Goal: Task Accomplishment & Management: Use online tool/utility

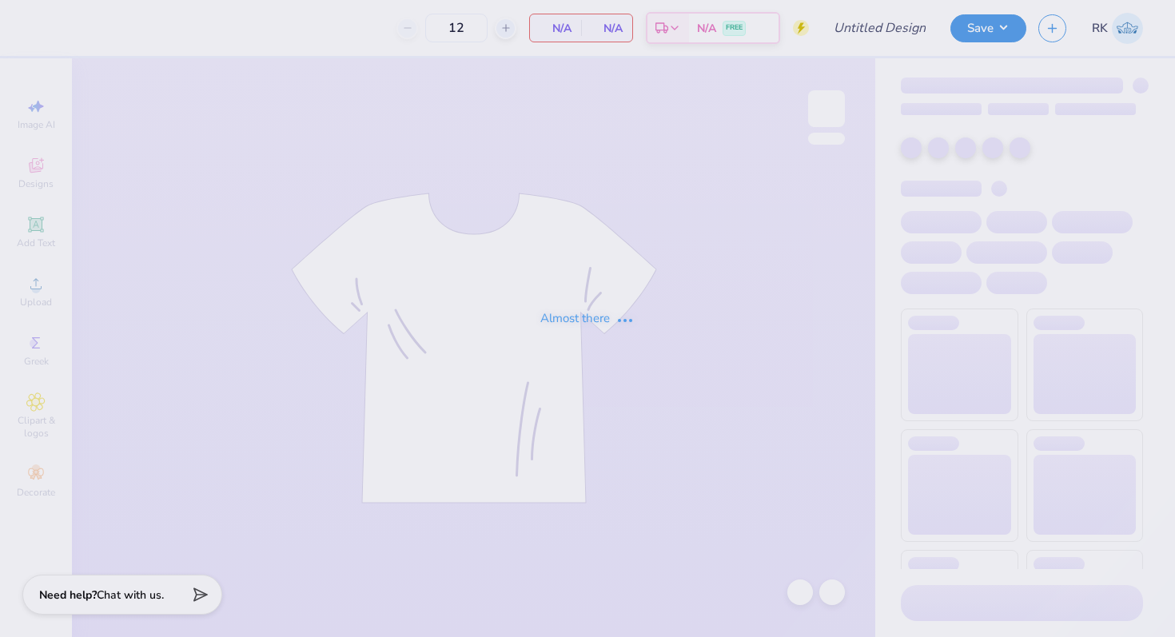
type input "Apple cup GPhi 25"
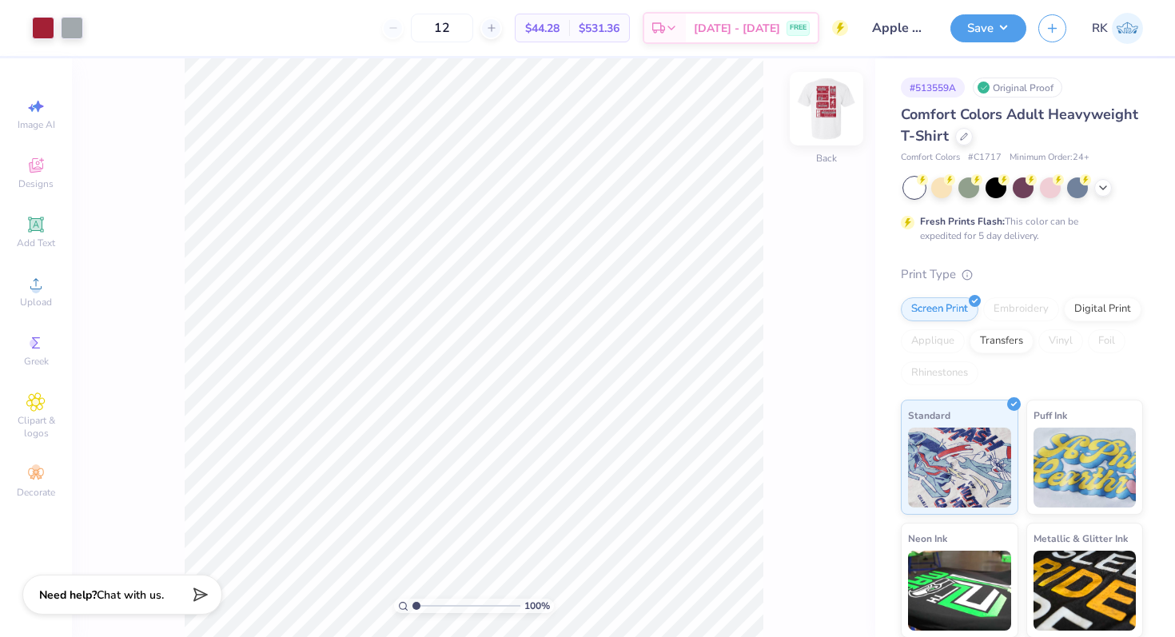
click at [840, 103] on img at bounding box center [827, 109] width 64 height 64
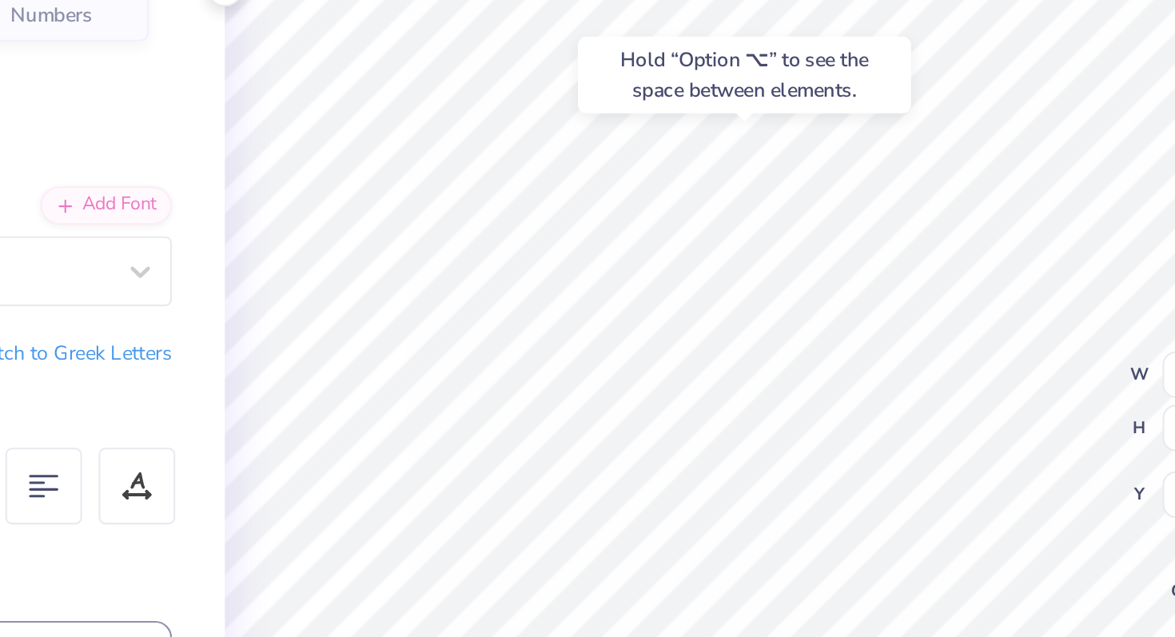
type input "4.33"
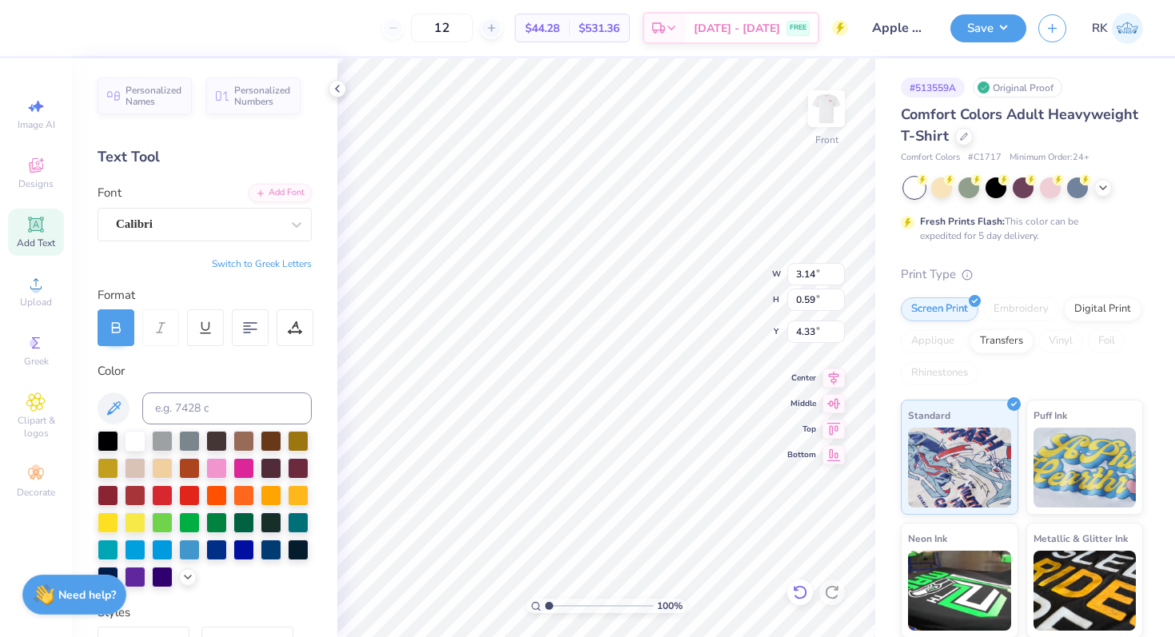
click at [803, 581] on div at bounding box center [801, 593] width 26 height 26
click at [174, 233] on div at bounding box center [198, 224] width 165 height 22
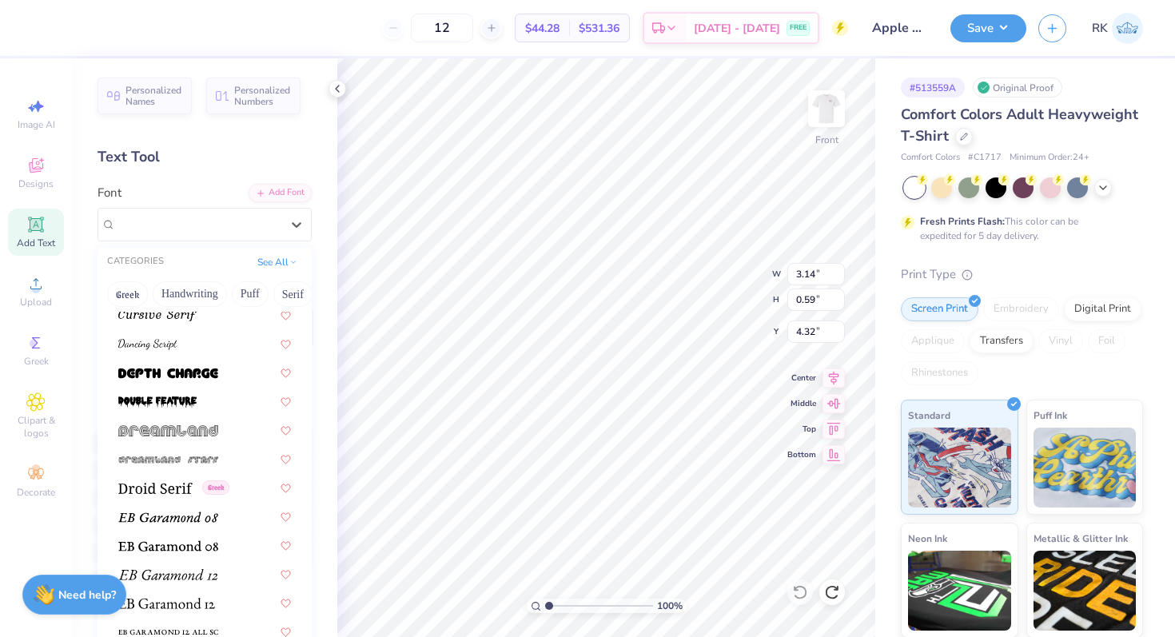
scroll to position [3062, 0]
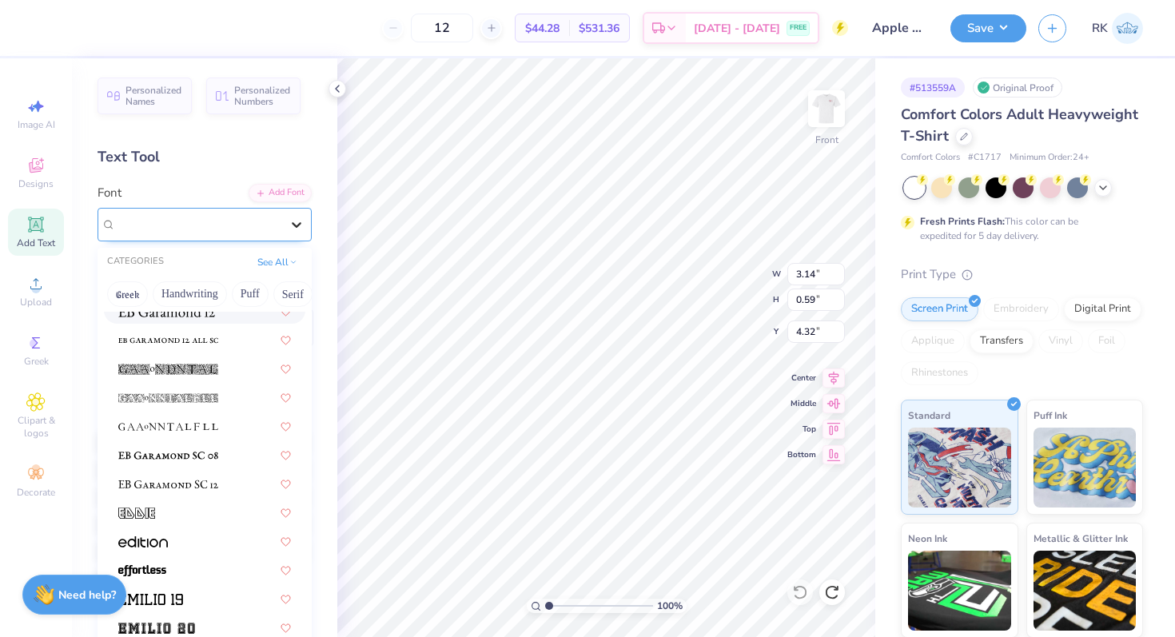
click at [300, 224] on icon at bounding box center [297, 225] width 16 height 16
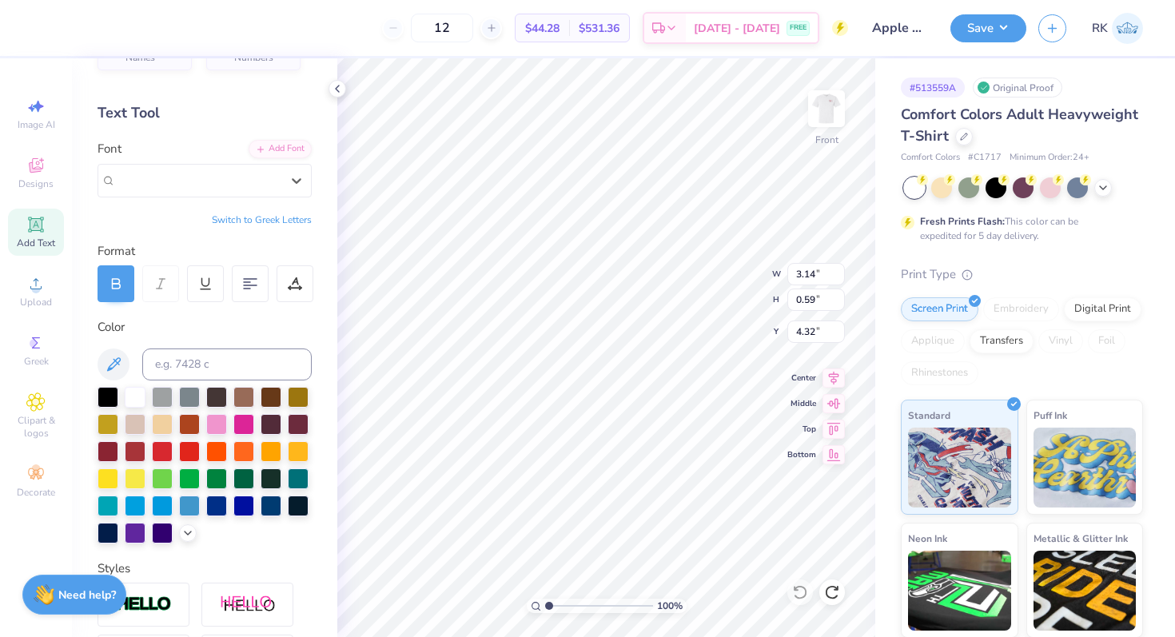
scroll to position [52, 0]
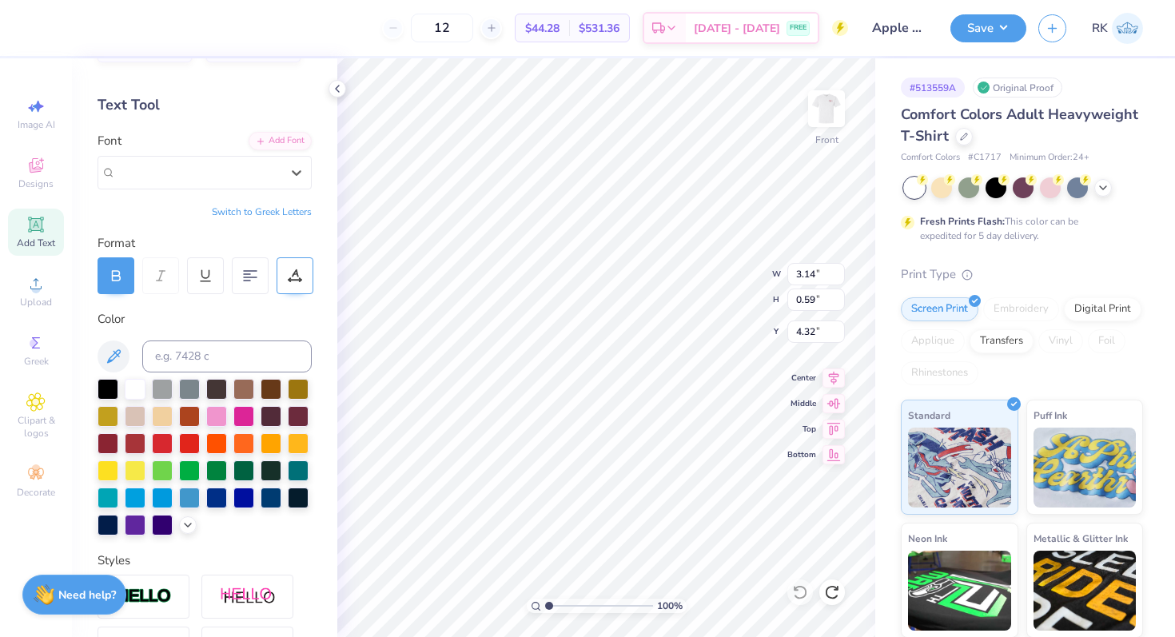
click at [293, 275] on icon at bounding box center [295, 273] width 7 height 8
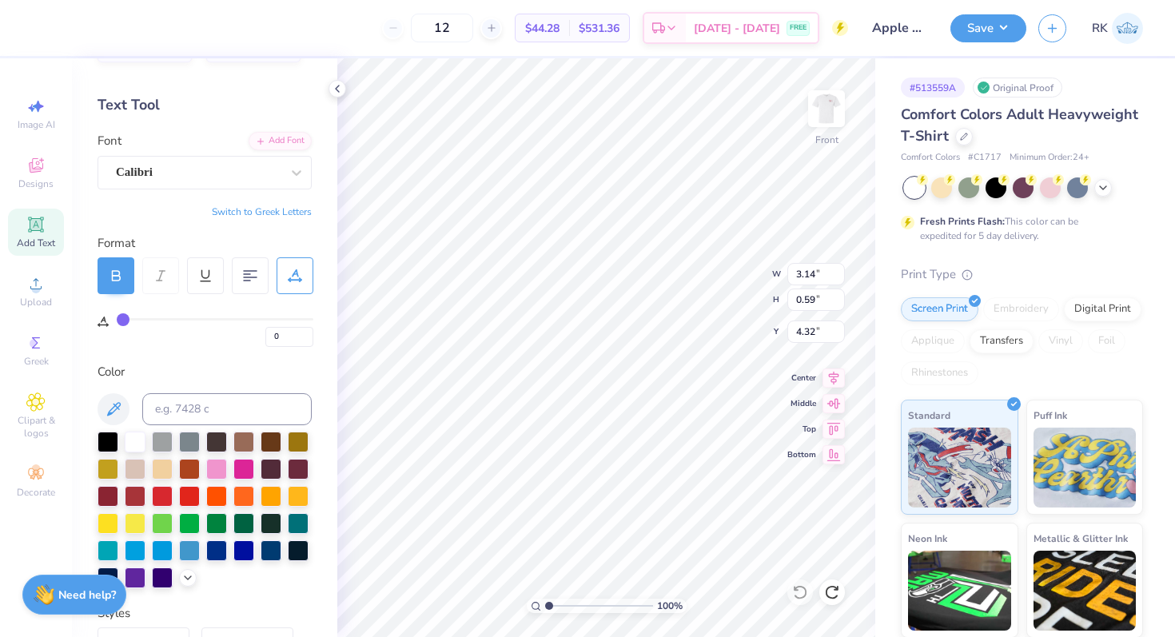
type input "1"
type input "2"
type input "3"
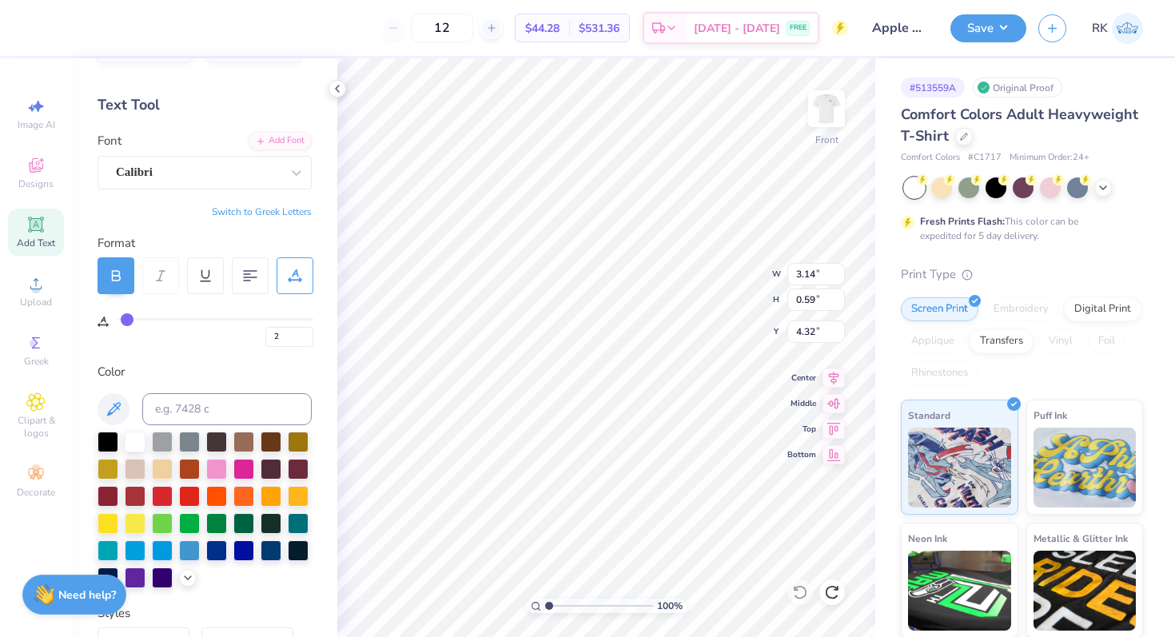
type input "3"
type input "4"
type input "5"
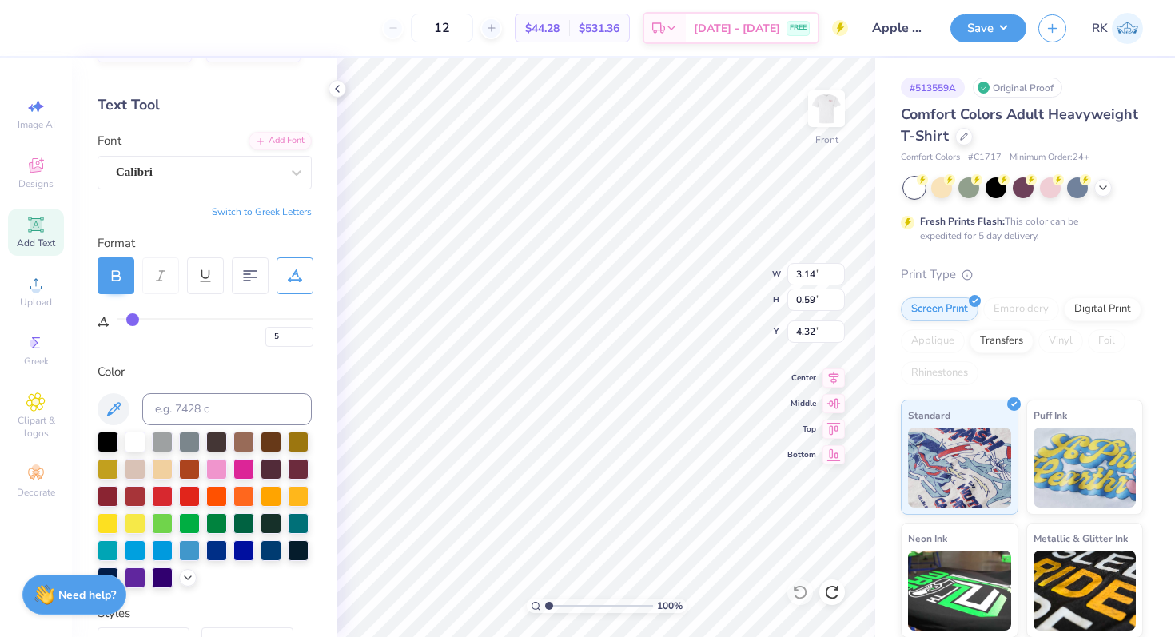
type input "7"
type input "8"
type input "9"
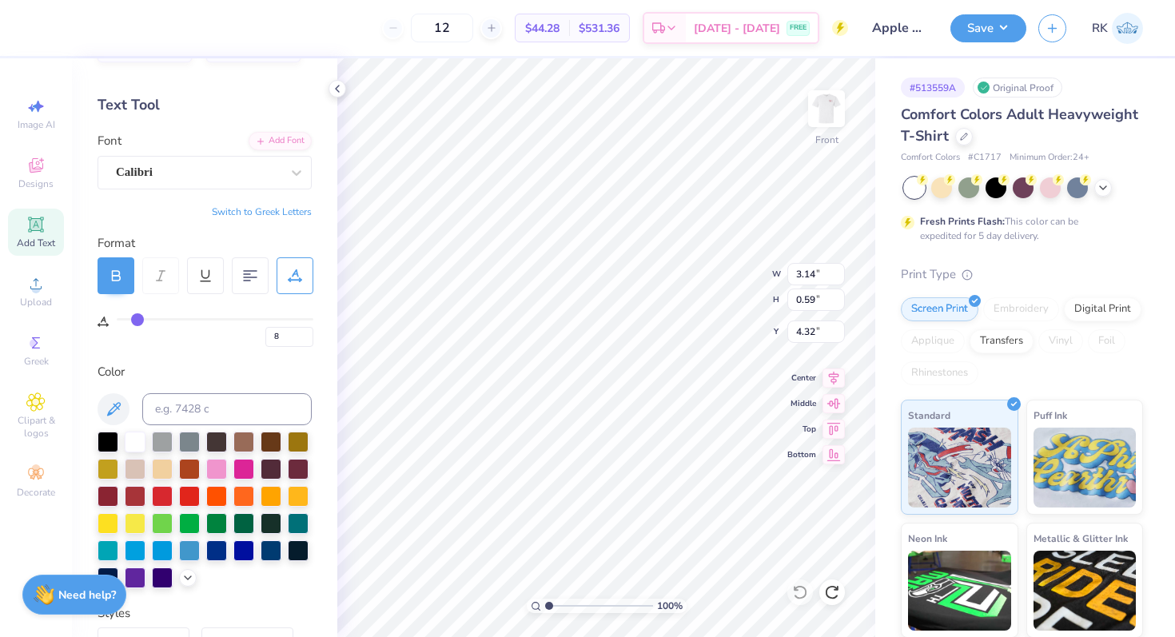
type input "9"
type input "11"
type input "12"
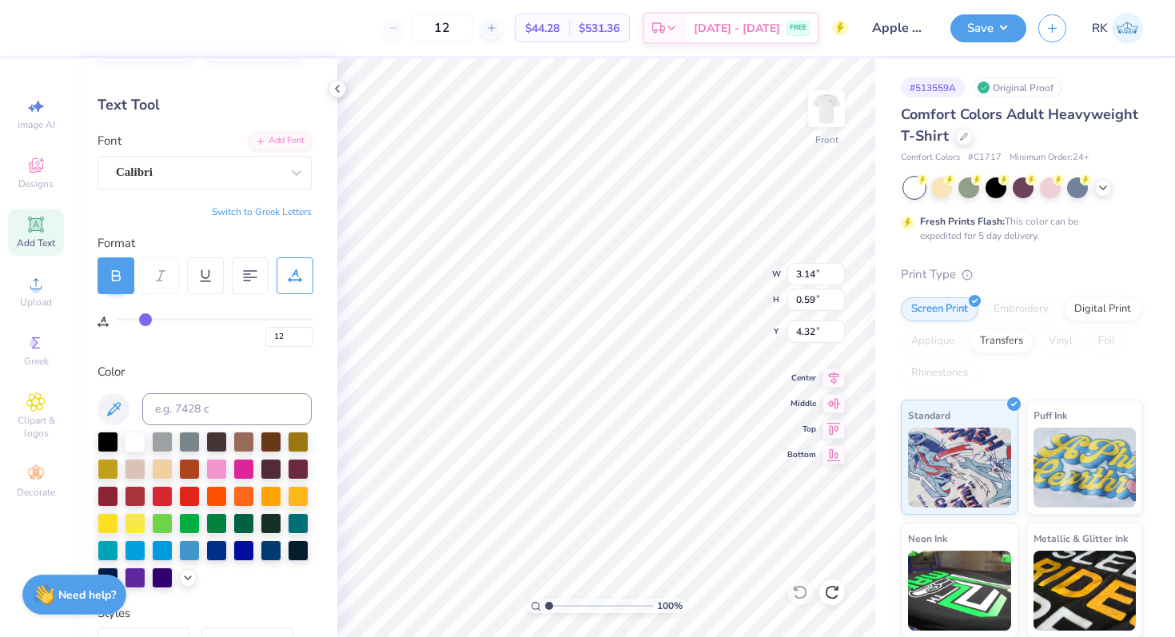
type input "13"
type input "15"
type input "16"
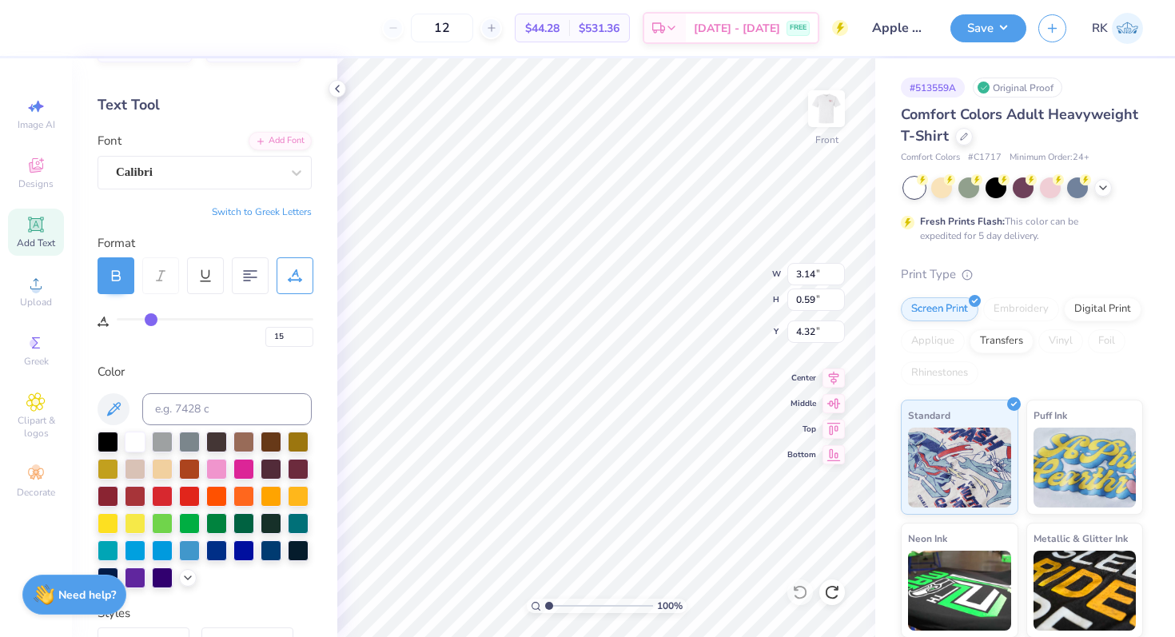
type input "16"
type input "18"
type input "19"
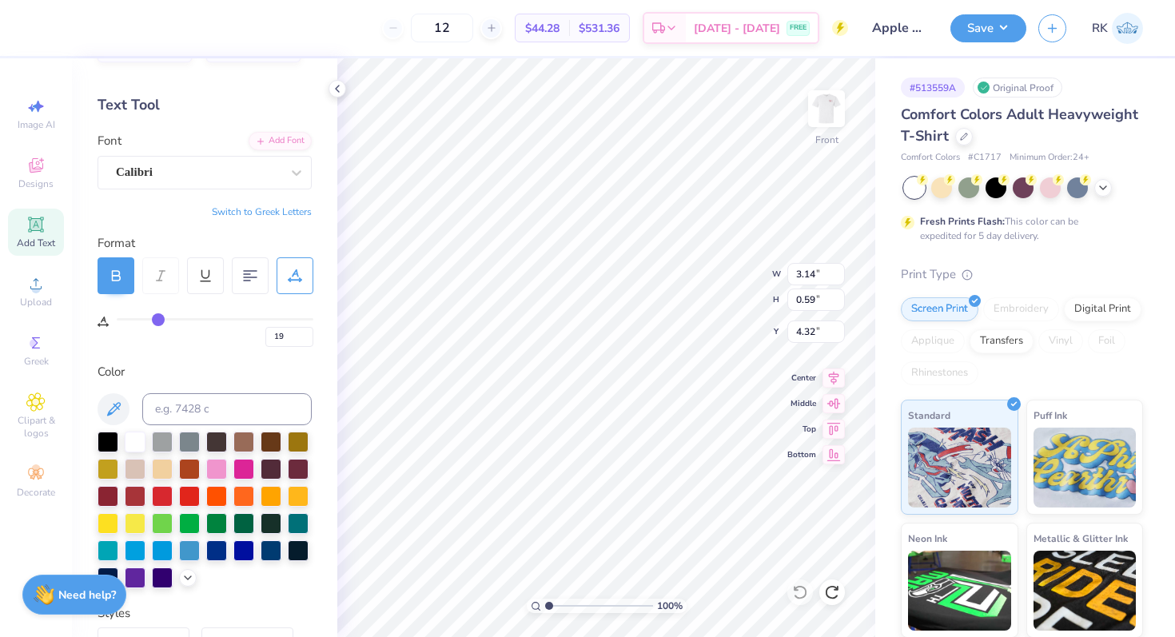
type input "20"
type input "22"
type input "23"
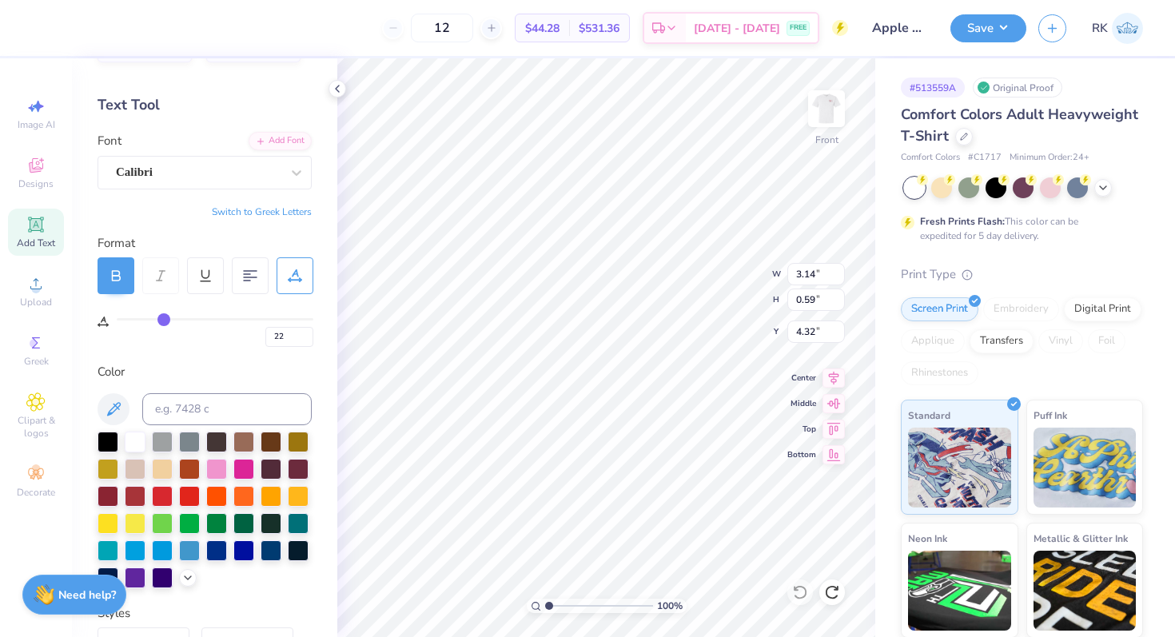
type input "23"
type input "24"
type input "26"
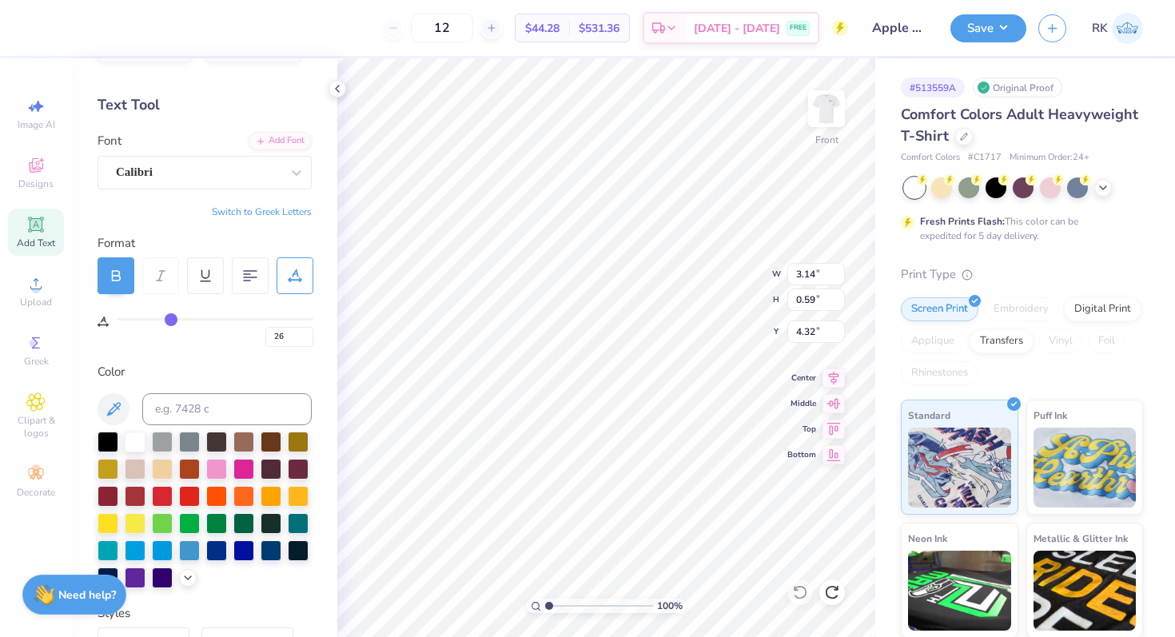
type input "27"
type input "29"
type input "30"
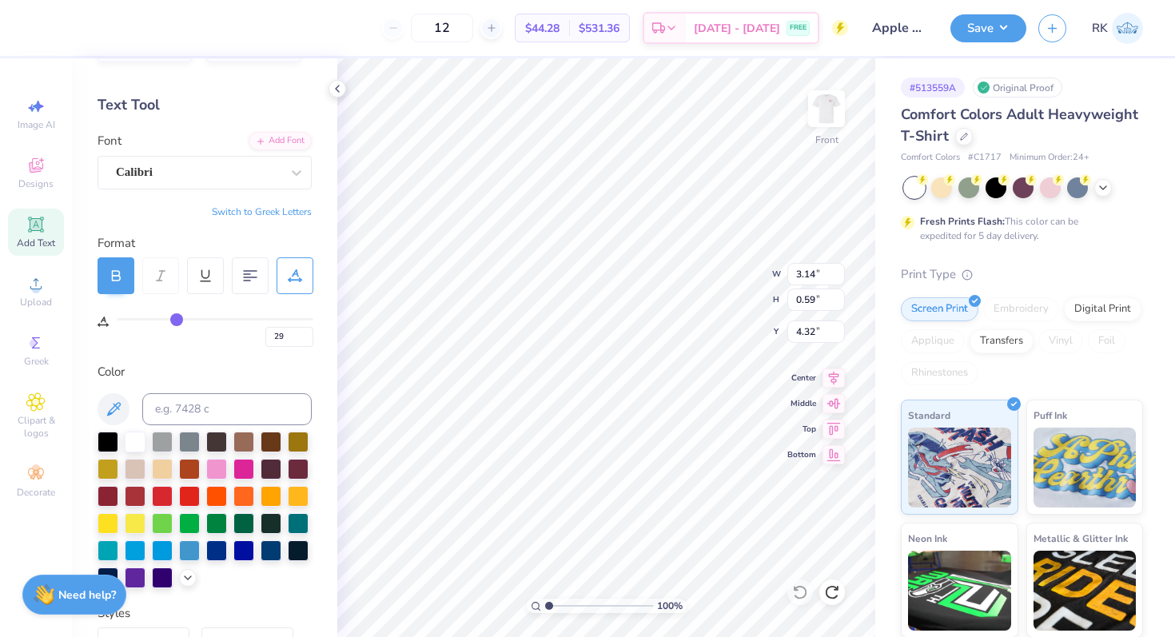
type input "30"
type input "32"
type input "34"
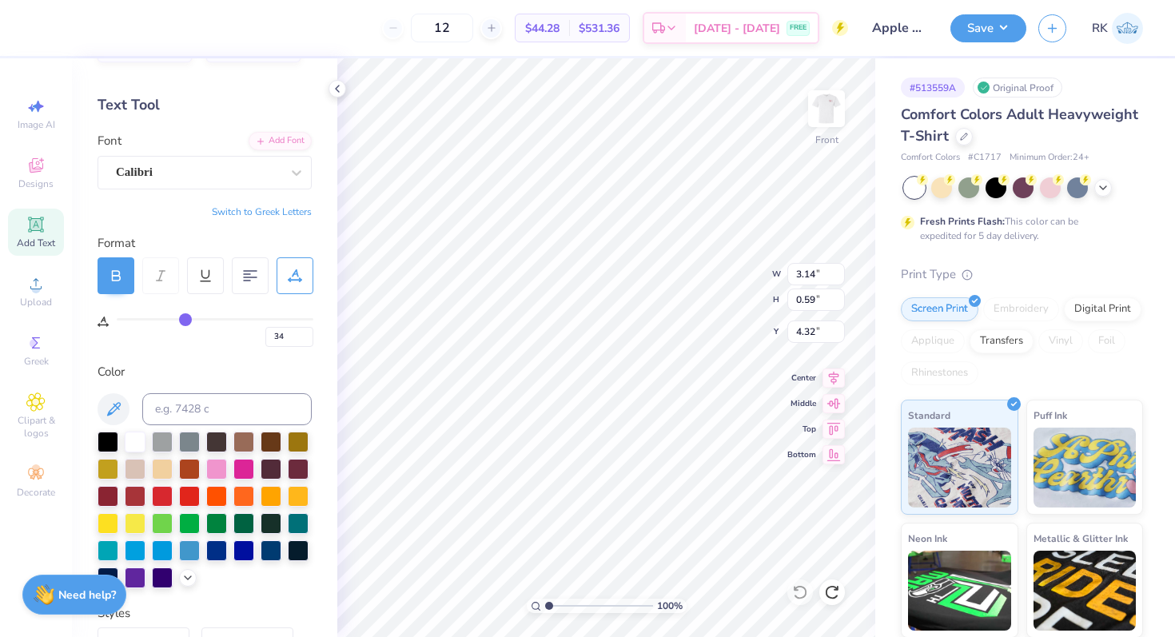
type input "35"
type input "37"
type input "39"
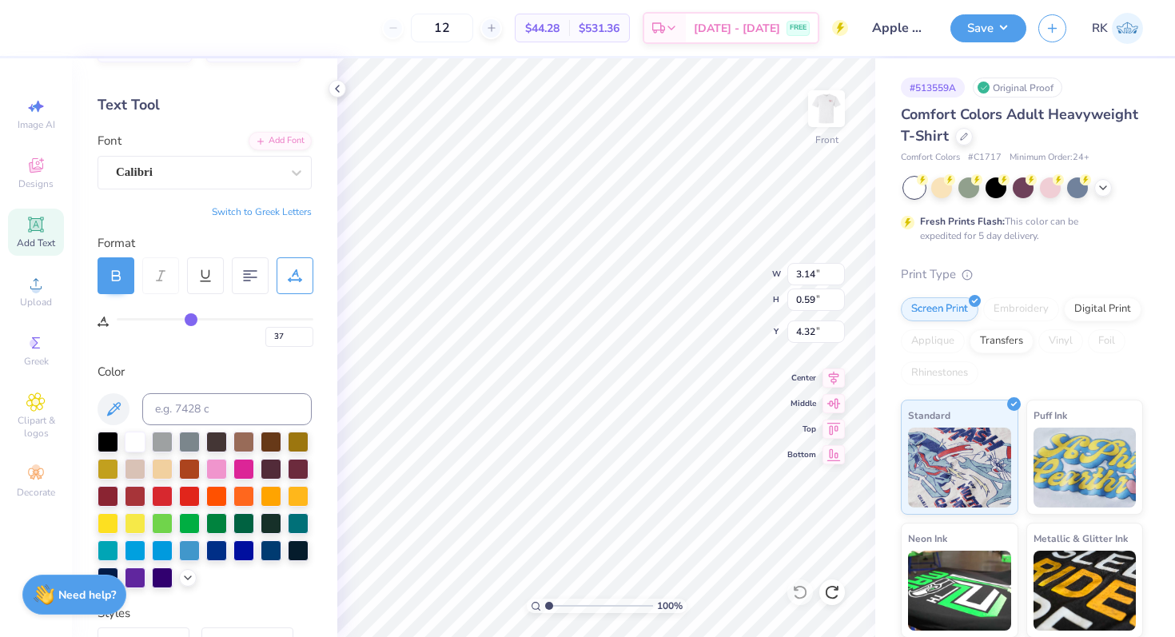
type input "39"
type input "41"
type input "43"
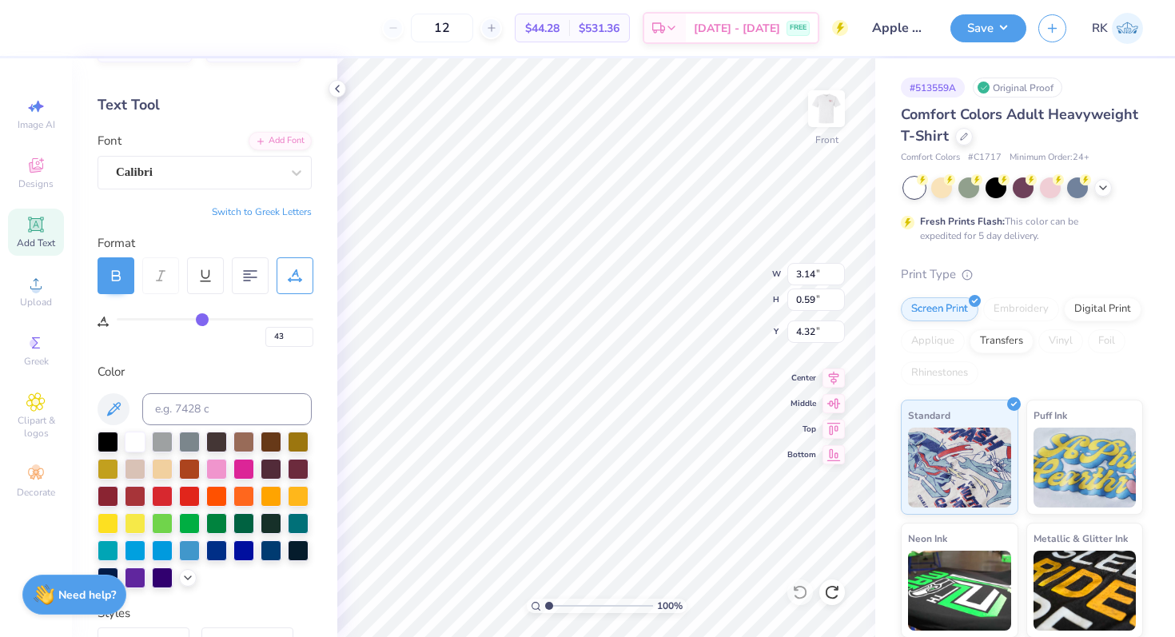
type input "44"
type input "46"
type input "47"
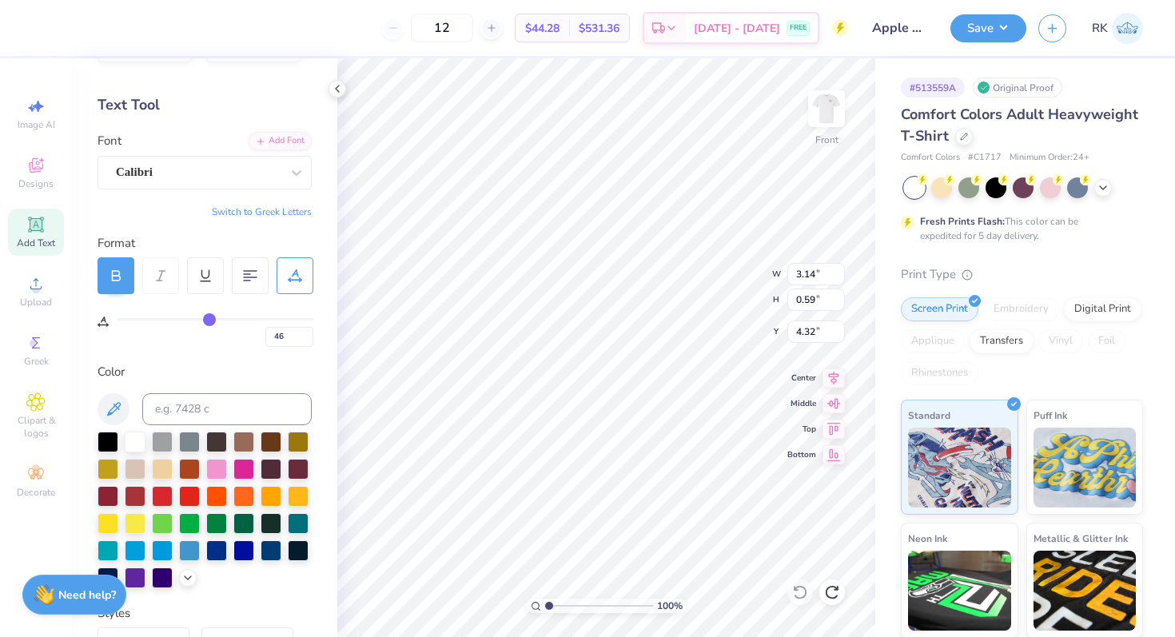
type input "47"
type input "48"
type input "49"
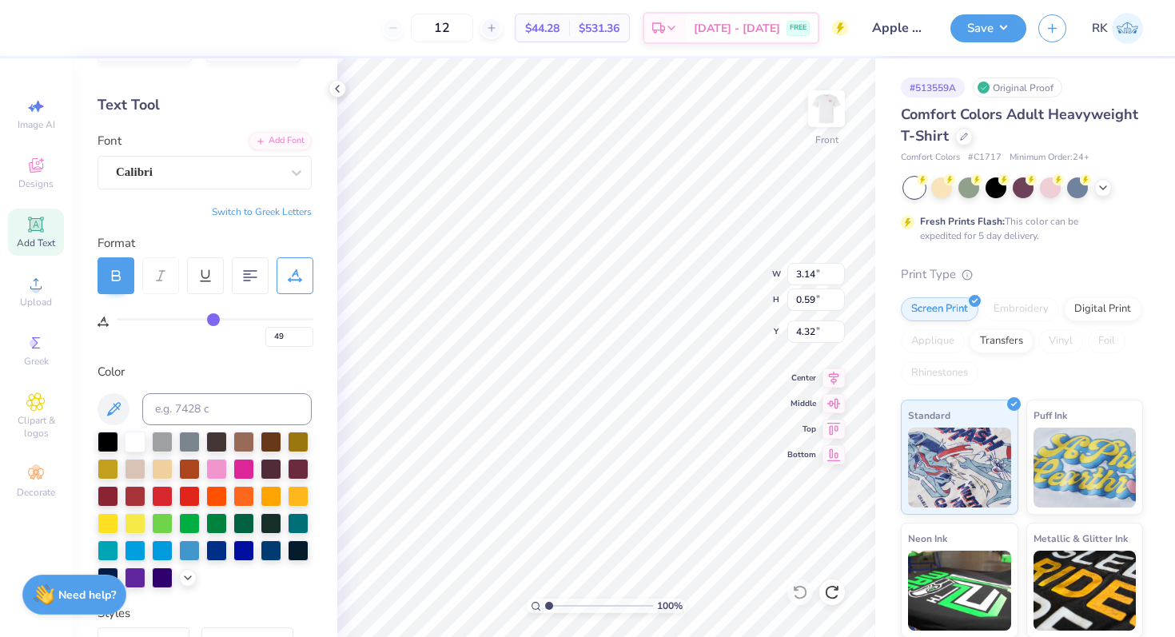
drag, startPoint x: 125, startPoint y: 318, endPoint x: 214, endPoint y: 321, distance: 89.6
click at [213, 321] on input "range" at bounding box center [215, 319] width 197 height 2
type input "50"
type input "49"
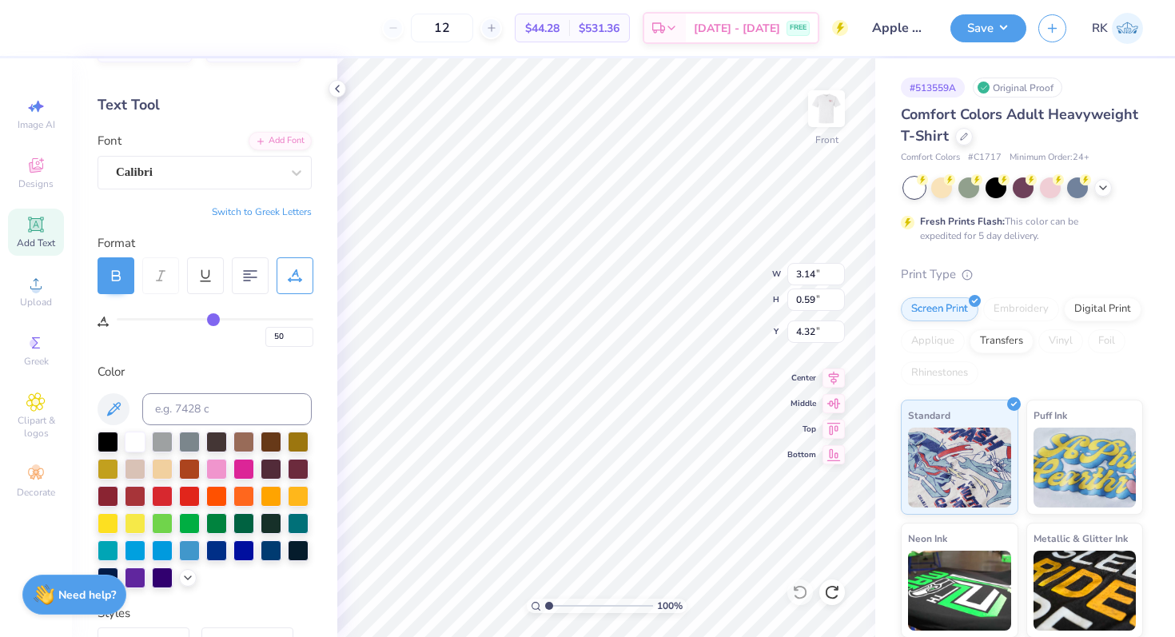
type input "49"
type input "48"
type input "47"
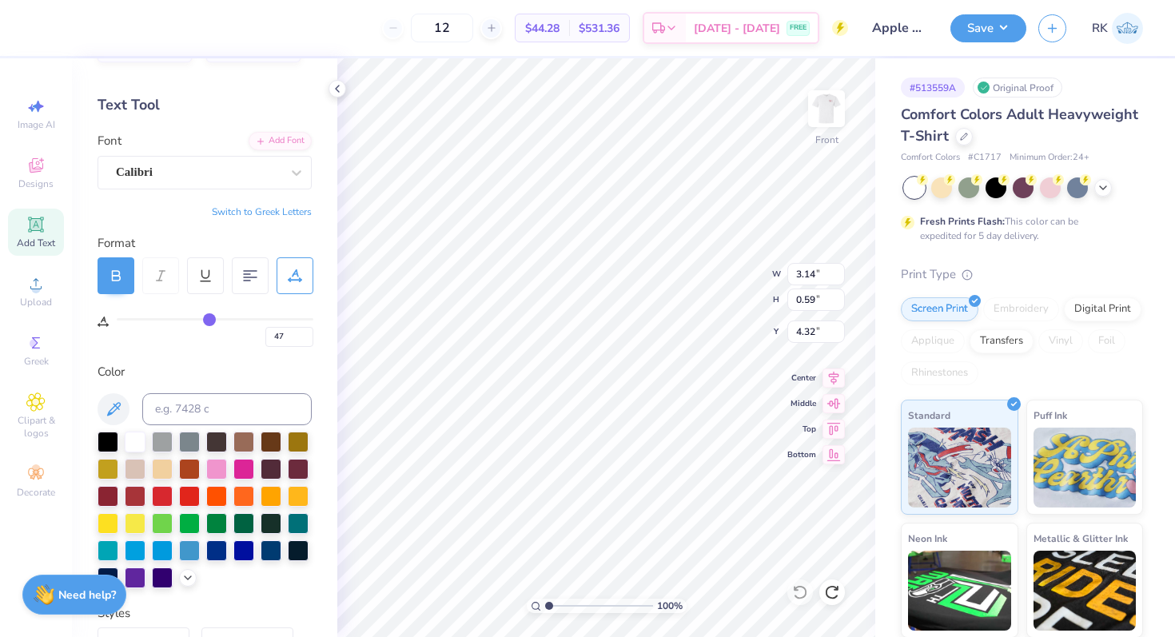
type input "46"
type input "44"
type input "43"
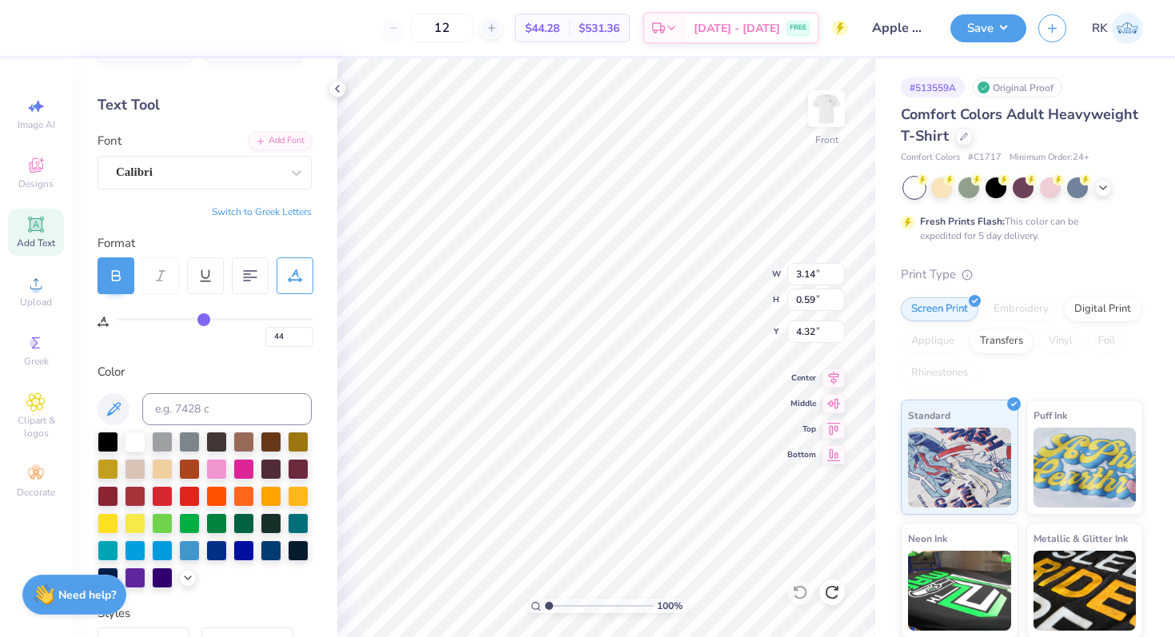
type input "43"
type input "41"
type input "40"
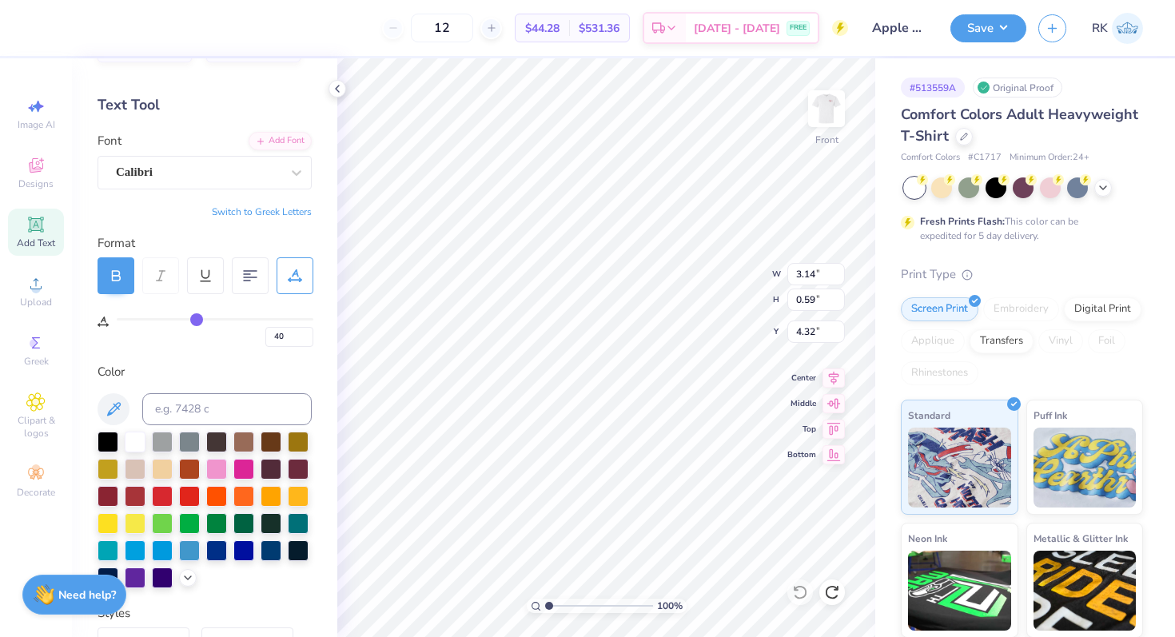
type input "38"
type input "36"
type input "34"
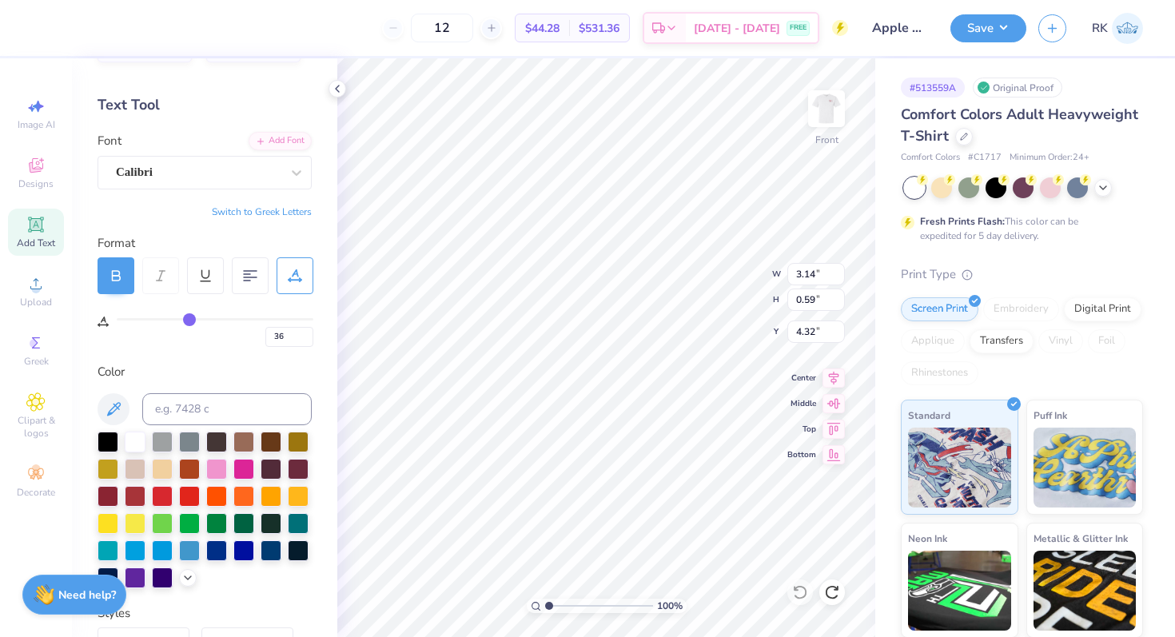
type input "34"
type input "32"
type input "30"
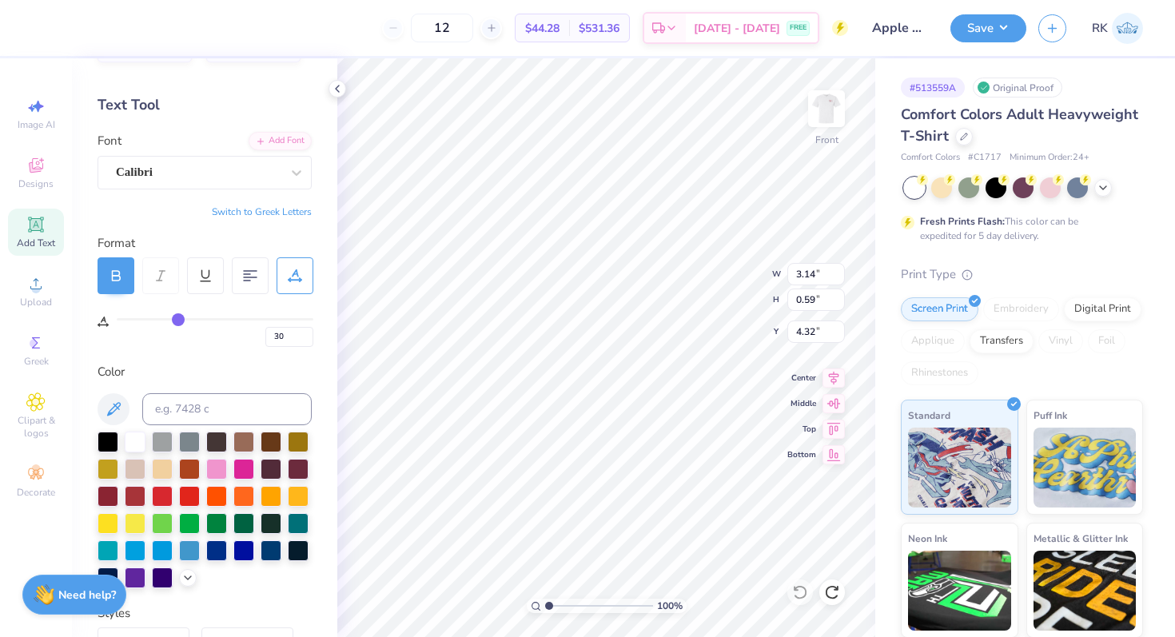
type input "28"
type input "26"
type input "24"
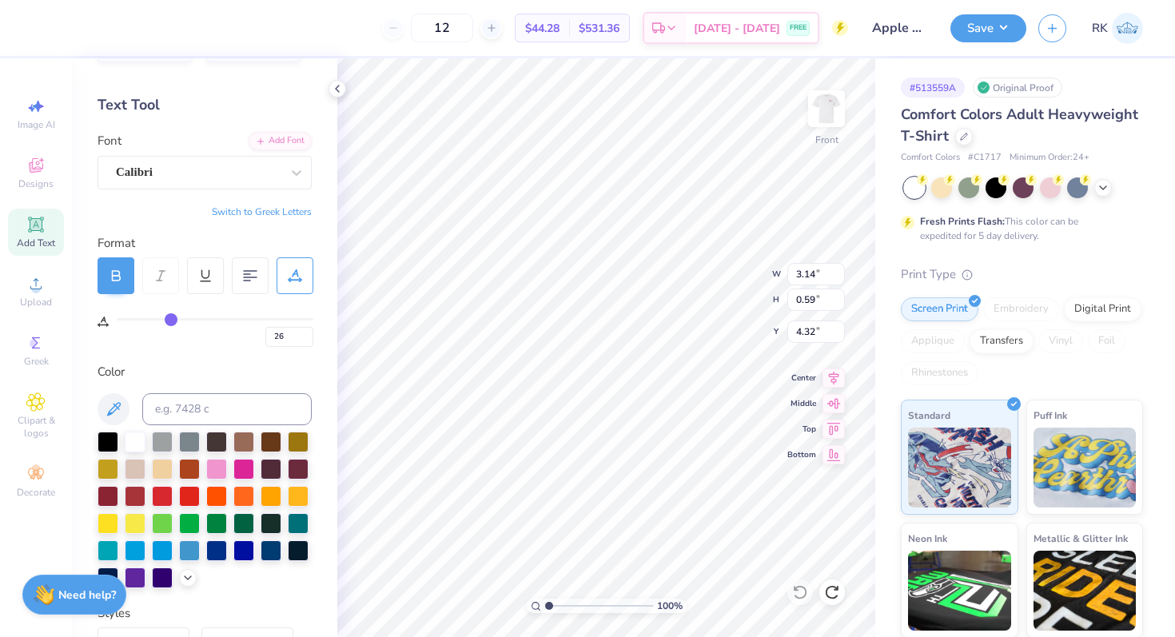
type input "24"
type input "21"
type input "19"
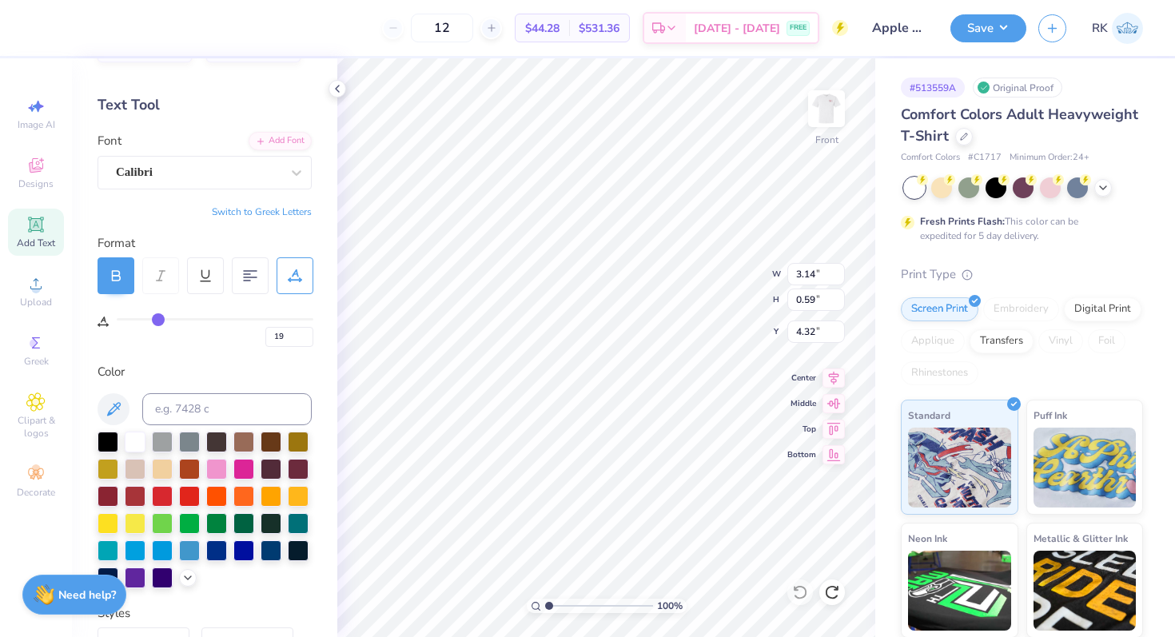
type input "17"
type input "14"
type input "11"
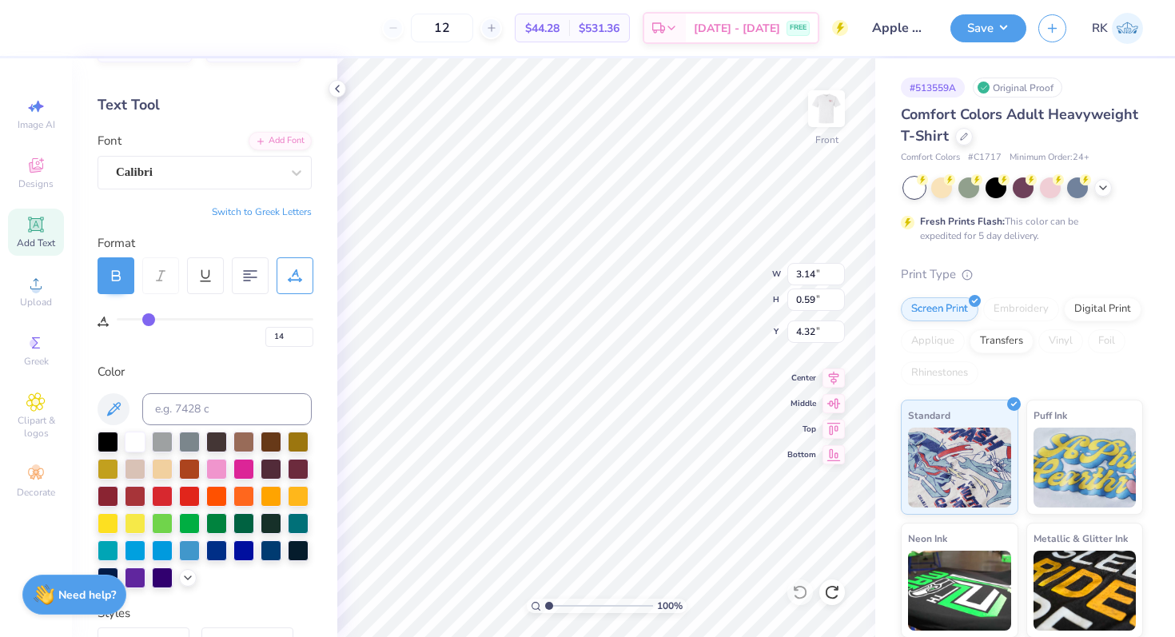
type input "11"
type input "8"
type input "4"
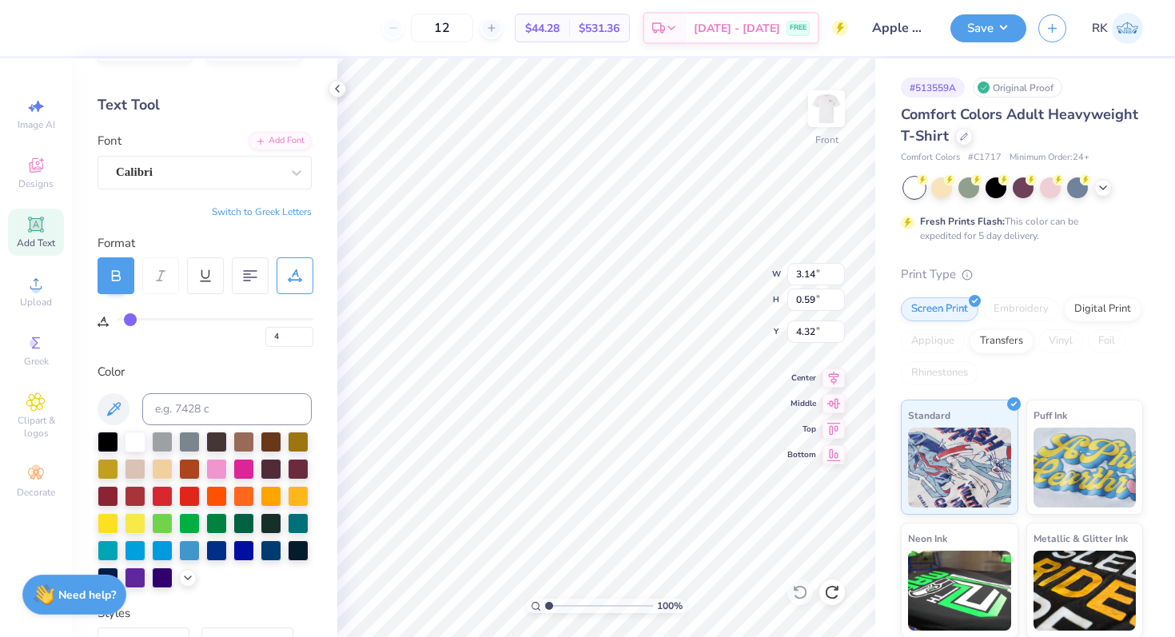
type input "0"
drag, startPoint x: 214, startPoint y: 321, endPoint x: 46, endPoint y: 305, distance: 169.5
click at [48, 305] on div "12 $44.28 Per Item $531.36 Total Est. Delivery [DATE] - [DATE] FREE Design Titl…" at bounding box center [587, 318] width 1175 height 637
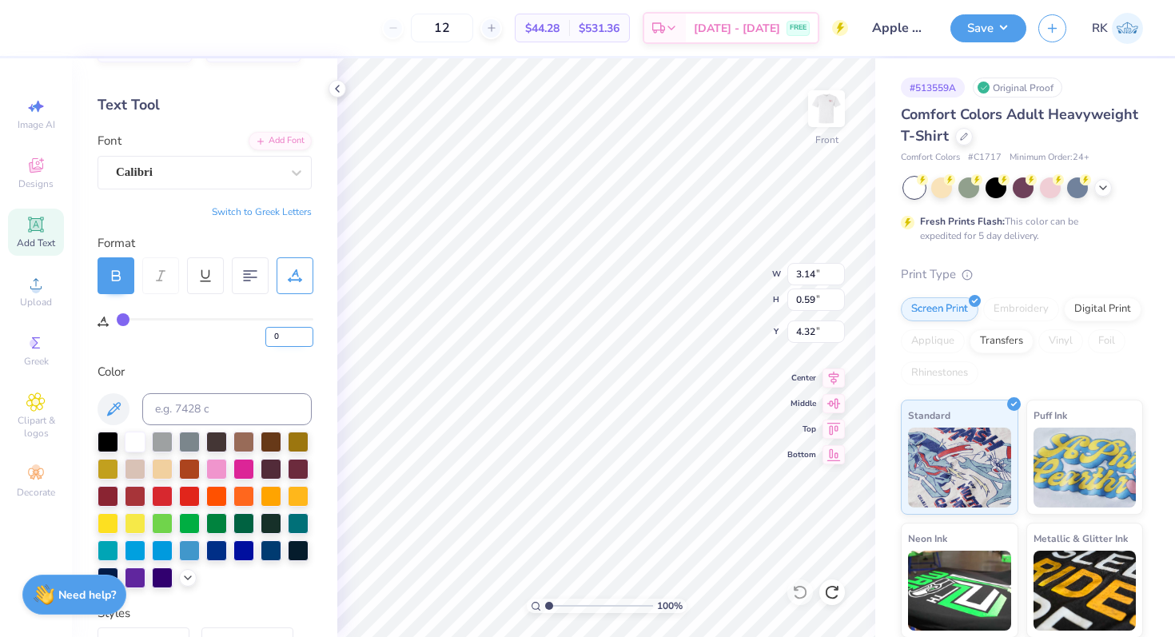
click at [293, 336] on input "0" at bounding box center [289, 337] width 48 height 20
type input "1"
click at [275, 361] on div "Personalized Names Personalized Numbers Text Tool Add Font Font Calibri Switch …" at bounding box center [204, 347] width 265 height 579
click at [283, 342] on input "1" at bounding box center [289, 337] width 48 height 20
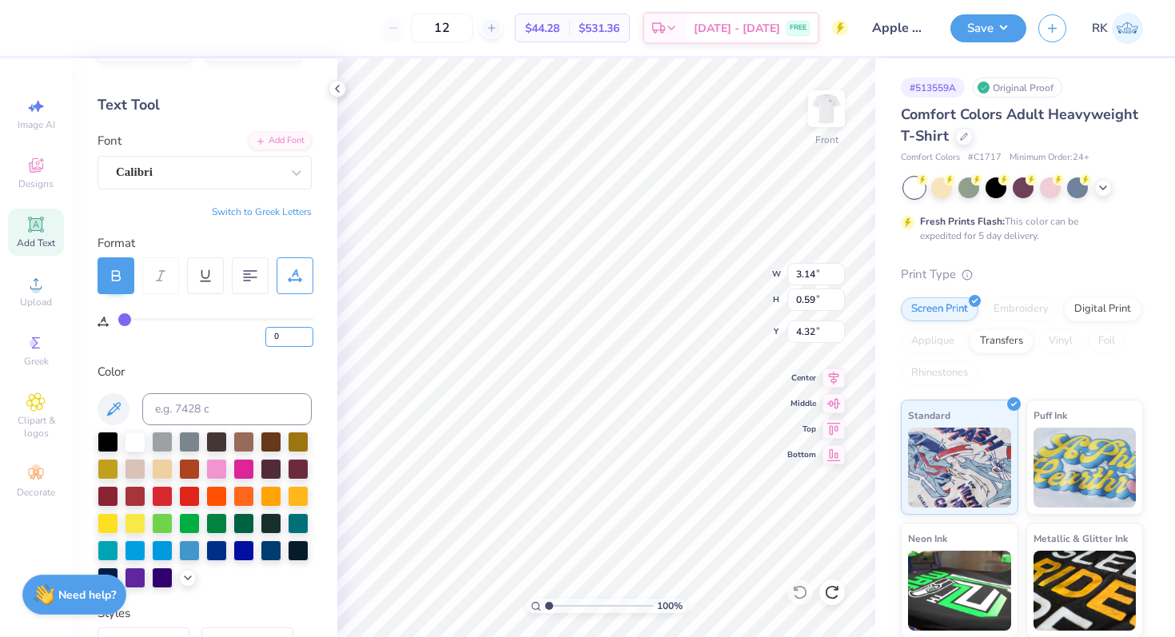
type input "0"
type input "8.21"
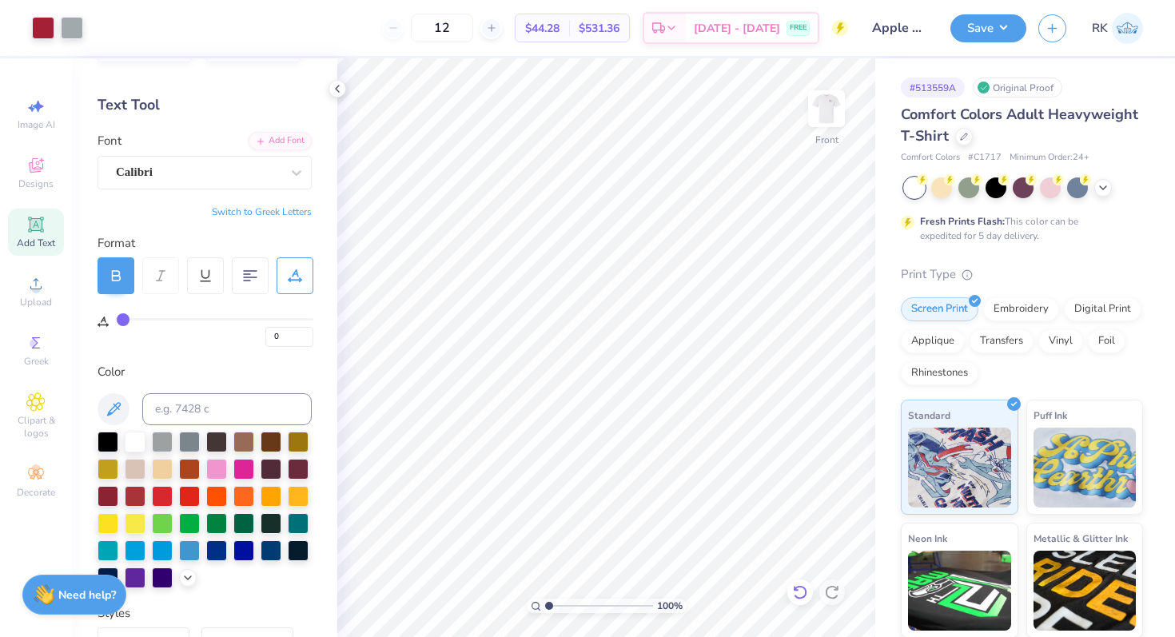
click at [796, 587] on icon at bounding box center [800, 592] width 16 height 16
type input "7.03"
click at [799, 589] on icon at bounding box center [800, 592] width 16 height 16
click at [796, 592] on icon at bounding box center [800, 592] width 16 height 16
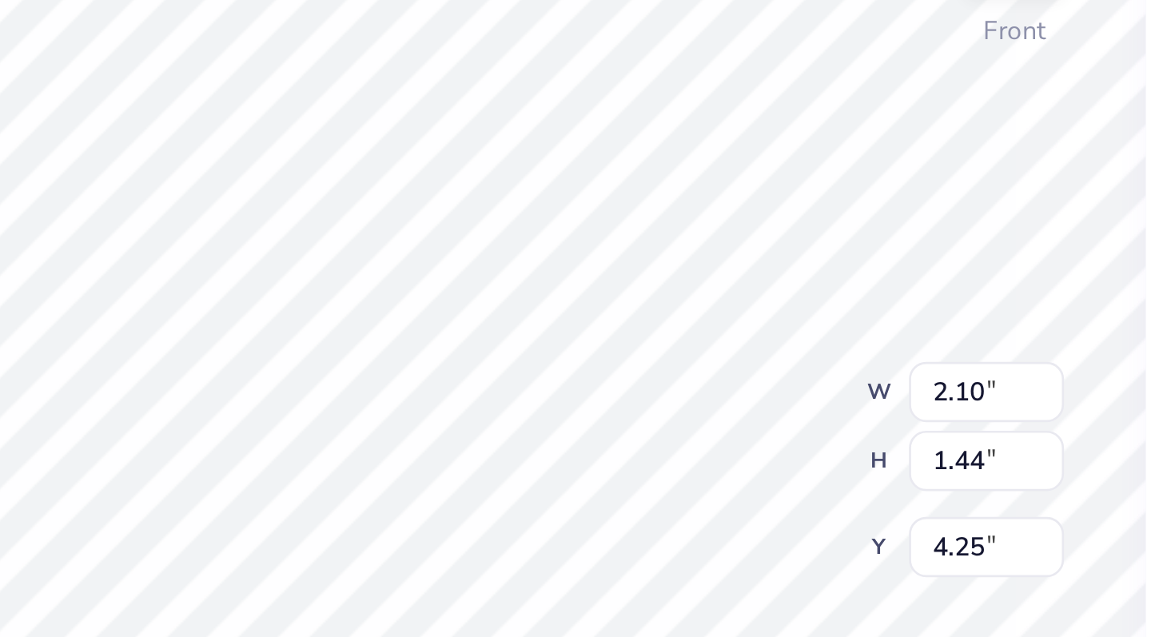
type input "2.12"
type input "1.45"
type input "4.24"
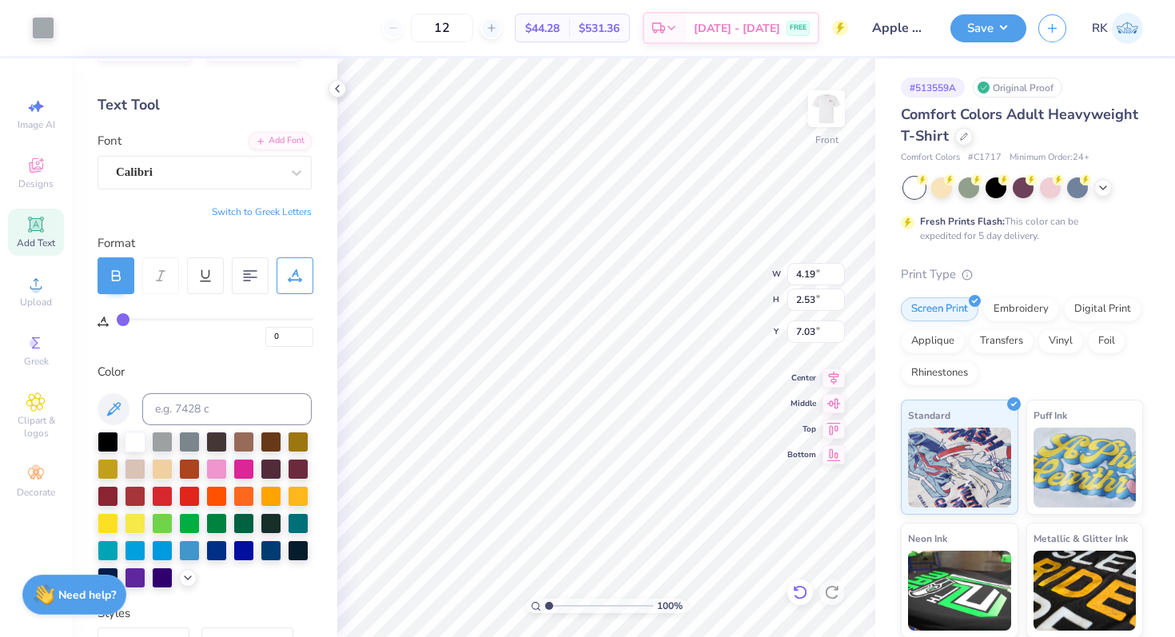
type input "6.36"
type input "4.29"
type input "2.58"
type input "6.27"
type input "5.76"
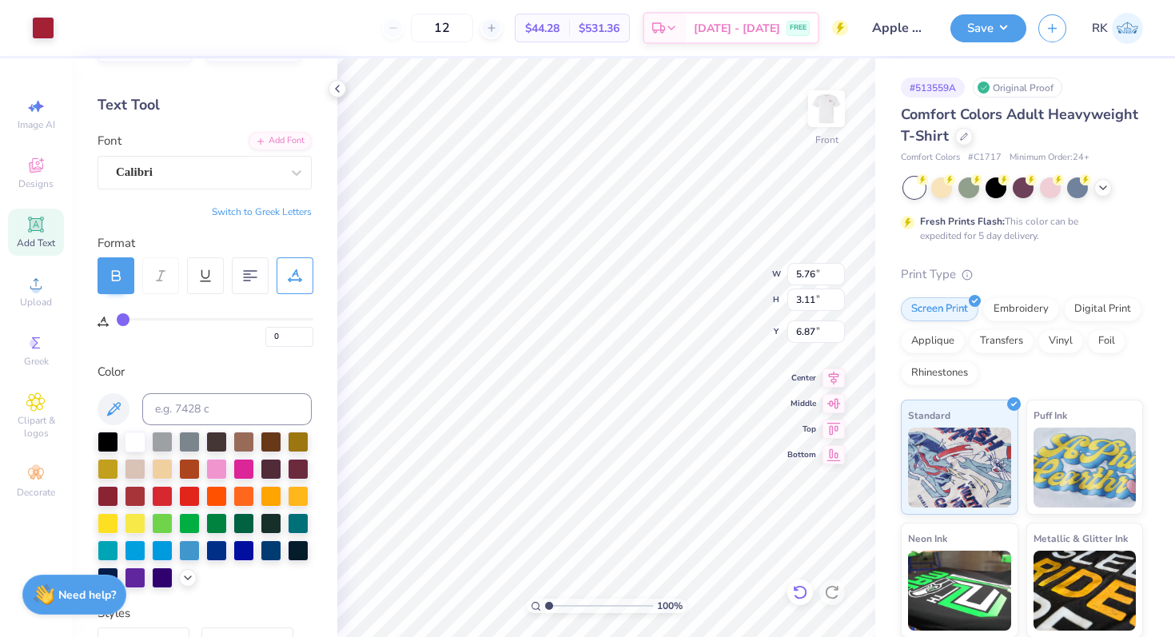
type input "3.11"
click at [800, 600] on icon at bounding box center [800, 592] width 16 height 16
type input "6.87"
click at [800, 600] on icon at bounding box center [800, 592] width 16 height 16
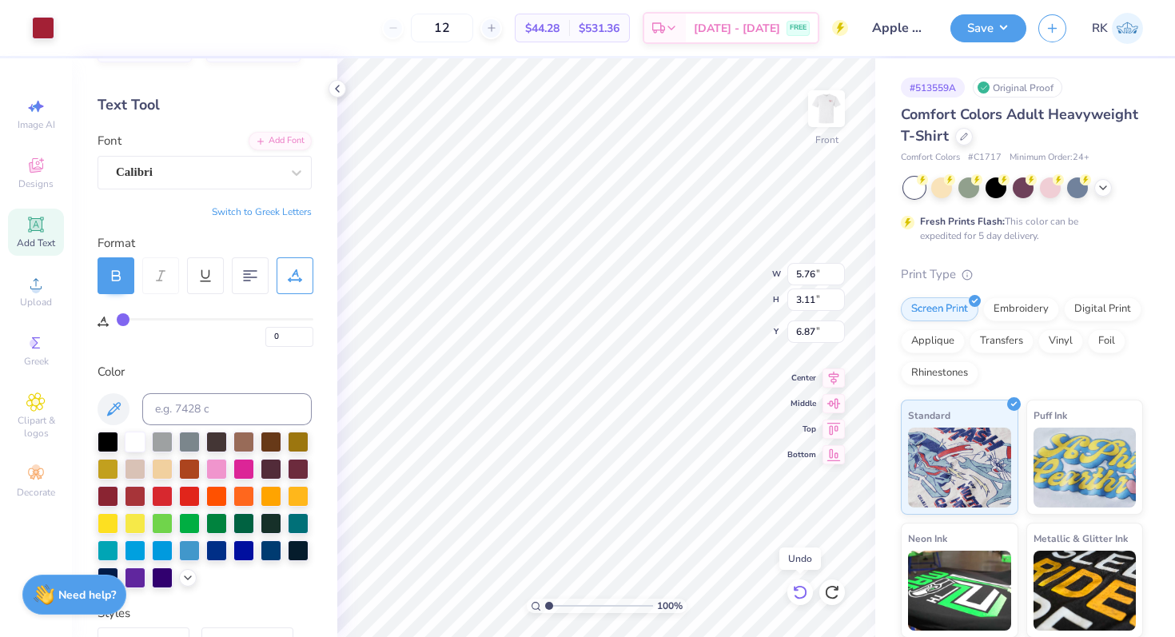
click at [800, 600] on icon at bounding box center [800, 592] width 16 height 16
click at [800, 585] on icon at bounding box center [800, 592] width 16 height 16
type input "7.26"
type input "4.19"
type input "2.53"
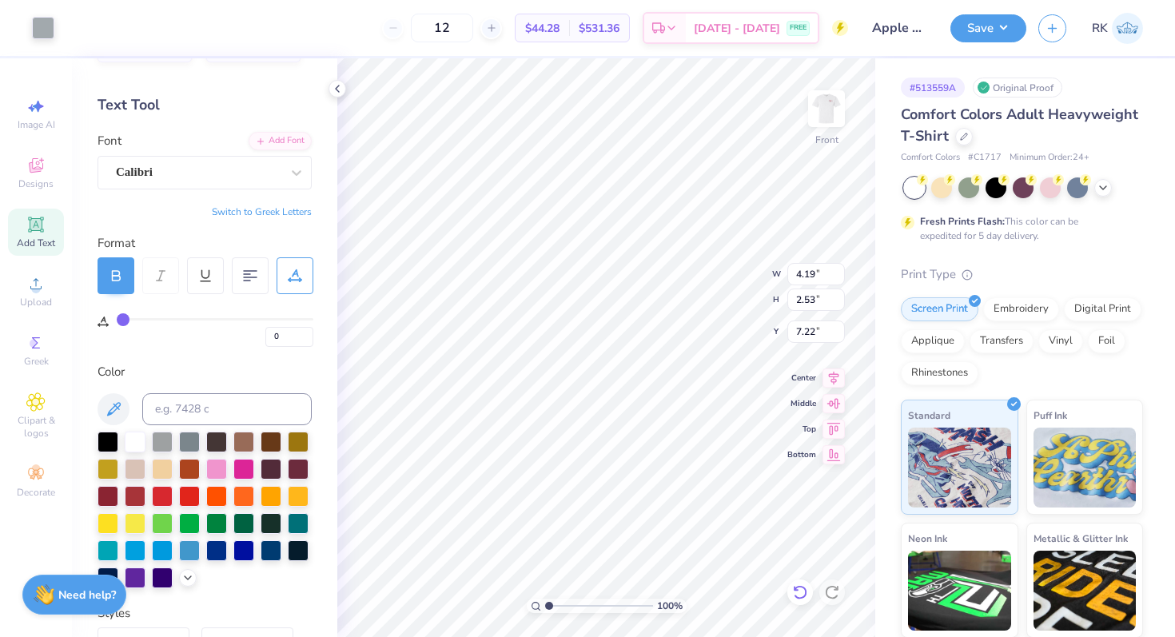
type input "4.91"
click at [795, 588] on icon at bounding box center [796, 588] width 3 height 3
type input "6.87"
click at [795, 588] on icon at bounding box center [796, 588] width 3 height 3
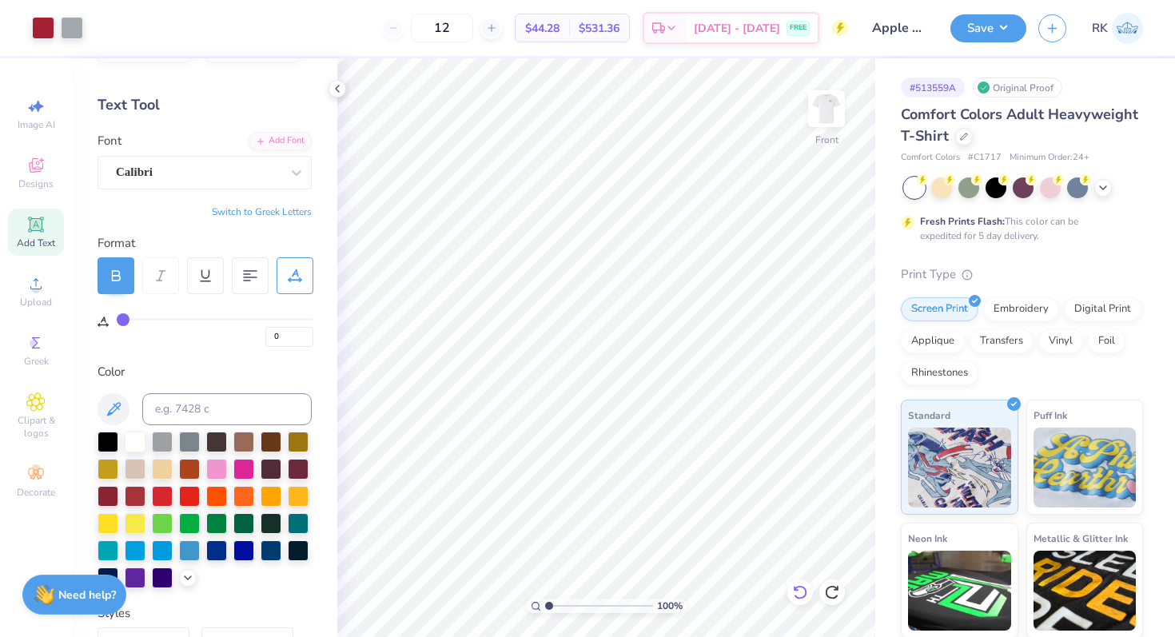
click at [804, 584] on icon at bounding box center [800, 592] width 16 height 16
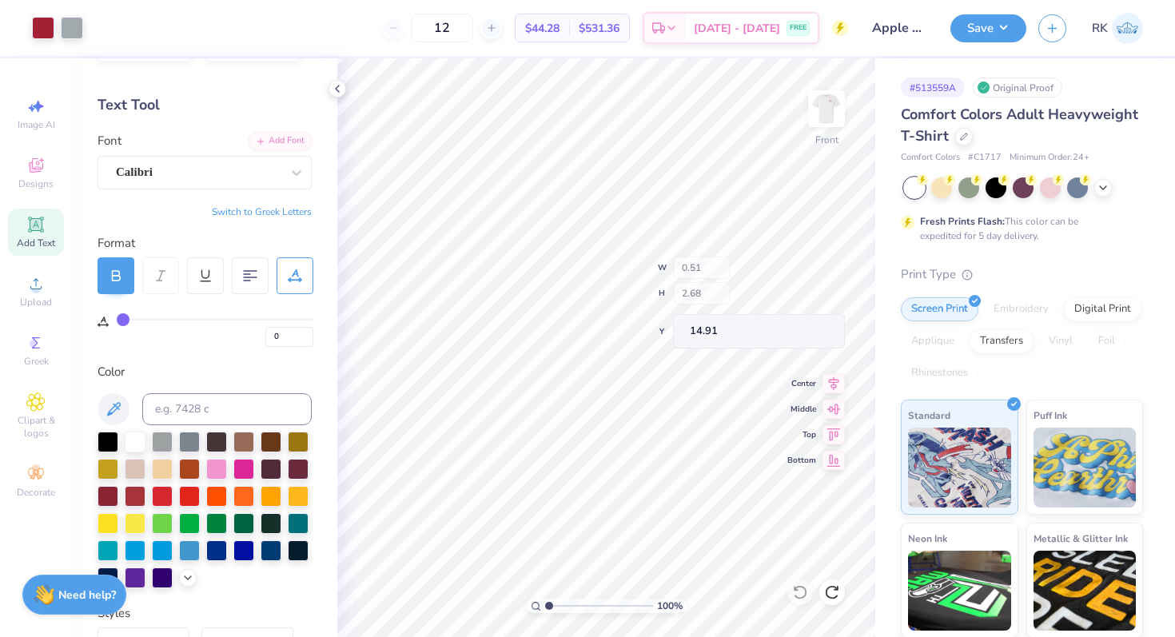
type input "0.51"
type input "2.68"
type input "14.91"
